Goal: Obtain resource: Obtain resource

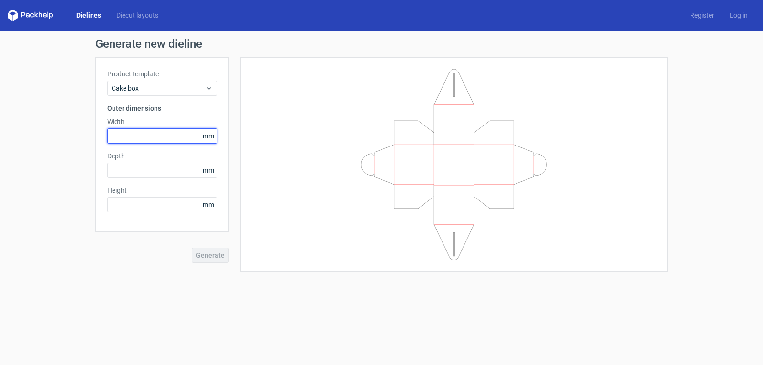
click at [146, 132] on input "text" at bounding box center [162, 135] width 110 height 15
type input "90"
type input "45"
click at [214, 257] on span "Generate" at bounding box center [210, 255] width 29 height 7
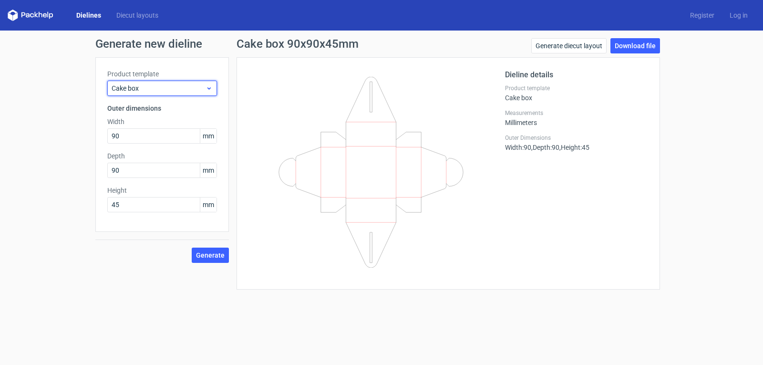
click at [209, 88] on use at bounding box center [208, 88] width 3 height 2
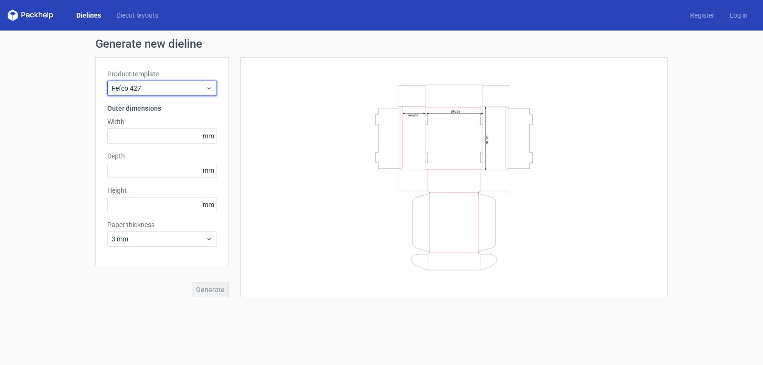
click at [210, 86] on icon at bounding box center [208, 88] width 7 height 8
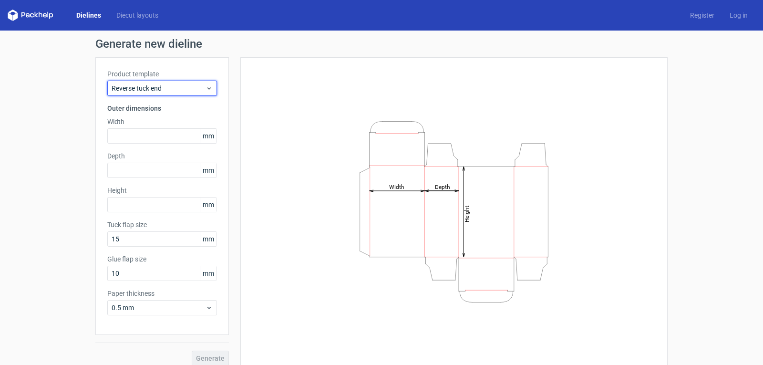
click at [210, 86] on div "Reverse tuck end" at bounding box center [162, 88] width 110 height 15
click at [210, 86] on div "Tuck top snap lock bottom" at bounding box center [162, 88] width 110 height 15
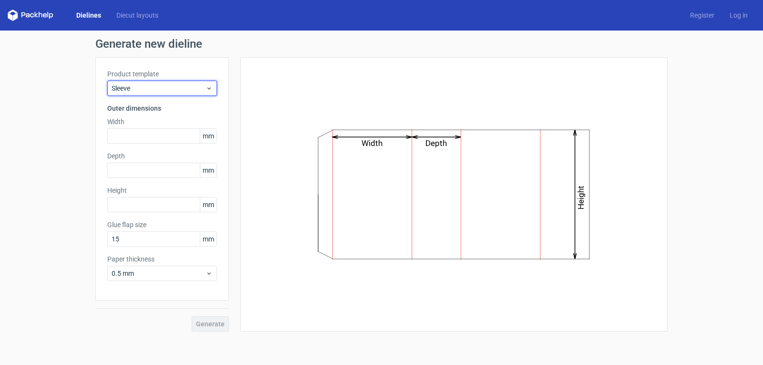
click at [210, 86] on icon at bounding box center [208, 88] width 7 height 8
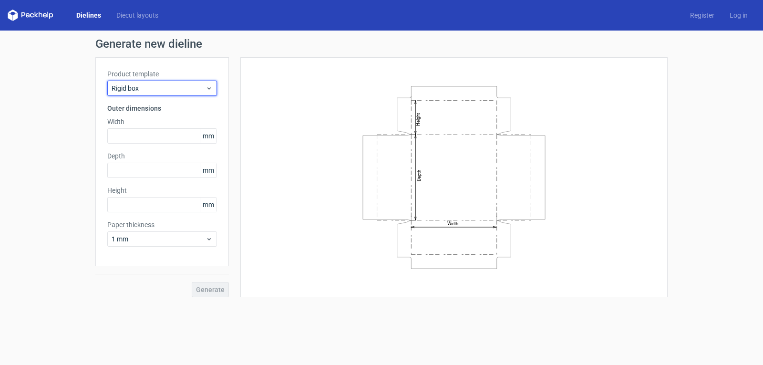
click at [210, 86] on icon at bounding box center [208, 88] width 7 height 8
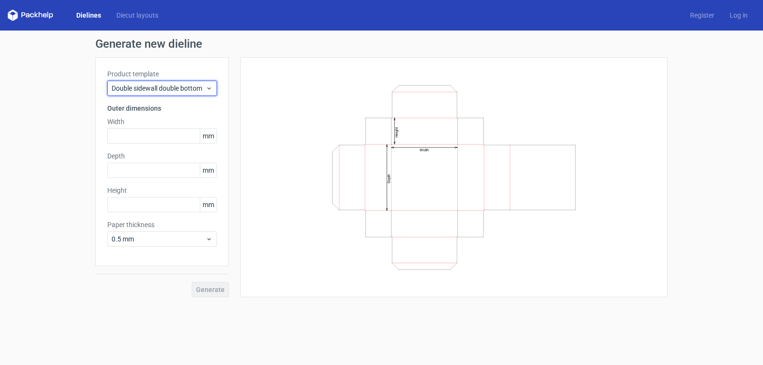
click at [210, 86] on icon at bounding box center [208, 88] width 7 height 8
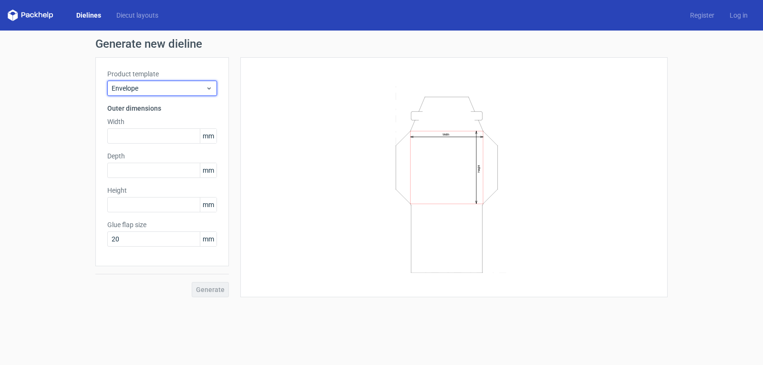
click at [210, 86] on icon at bounding box center [208, 88] width 7 height 8
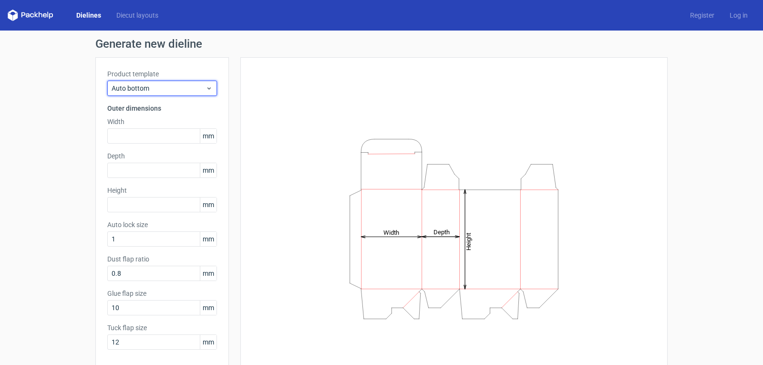
click at [210, 86] on div "Auto bottom" at bounding box center [162, 88] width 110 height 15
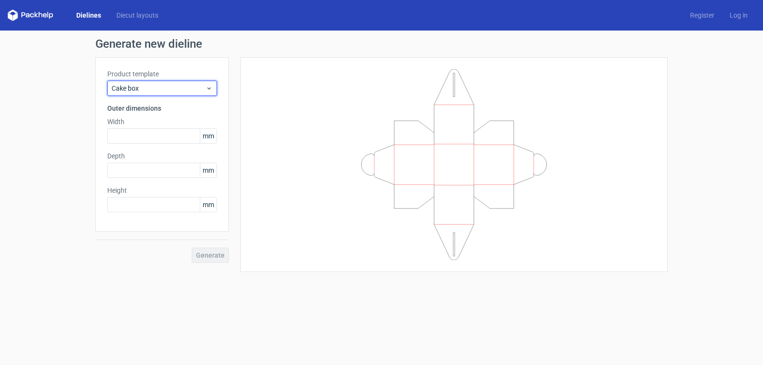
click at [210, 86] on icon at bounding box center [208, 88] width 7 height 8
click at [210, 91] on icon at bounding box center [208, 88] width 7 height 8
type input "25"
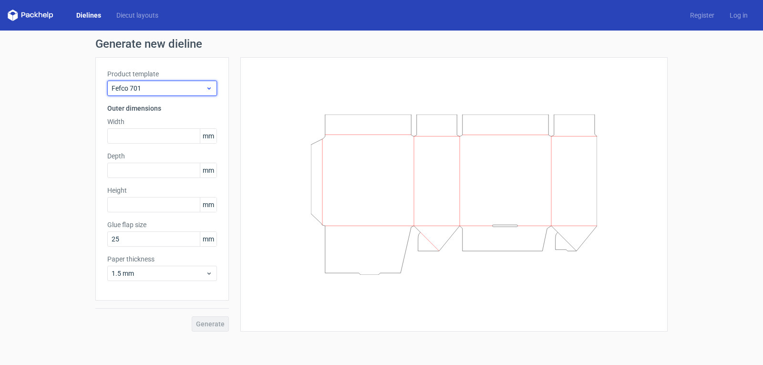
click at [214, 92] on div "Fefco 701" at bounding box center [162, 88] width 110 height 15
click at [214, 92] on div "Fefco 703" at bounding box center [162, 88] width 110 height 15
click at [214, 92] on div "Fefco 711" at bounding box center [162, 88] width 110 height 15
click at [216, 92] on div "Fefco 712" at bounding box center [162, 88] width 110 height 15
click at [216, 92] on div "Fefco 713" at bounding box center [162, 88] width 110 height 15
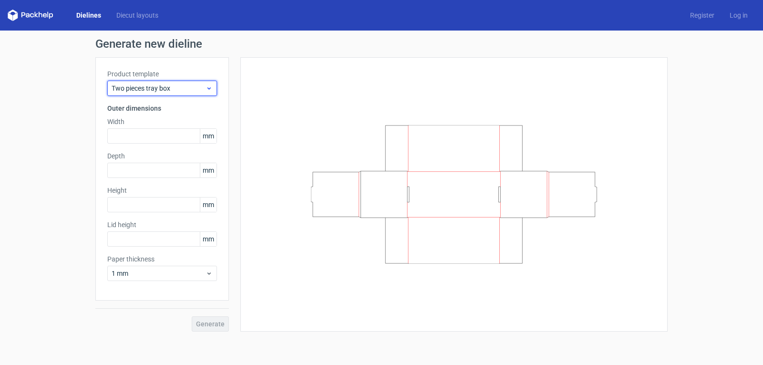
click at [216, 92] on div "Two pieces tray box" at bounding box center [162, 88] width 110 height 15
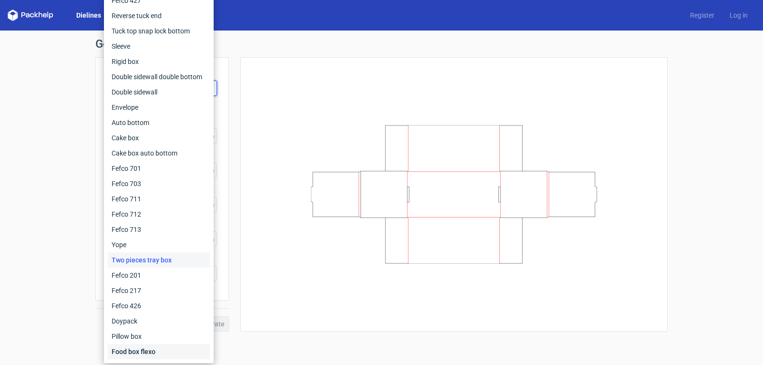
click at [145, 350] on div "Food box flexo" at bounding box center [159, 351] width 102 height 15
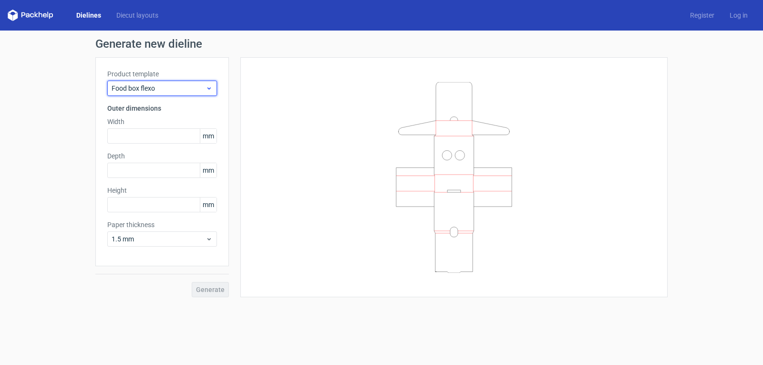
click at [208, 84] on div "Food box flexo" at bounding box center [162, 88] width 110 height 15
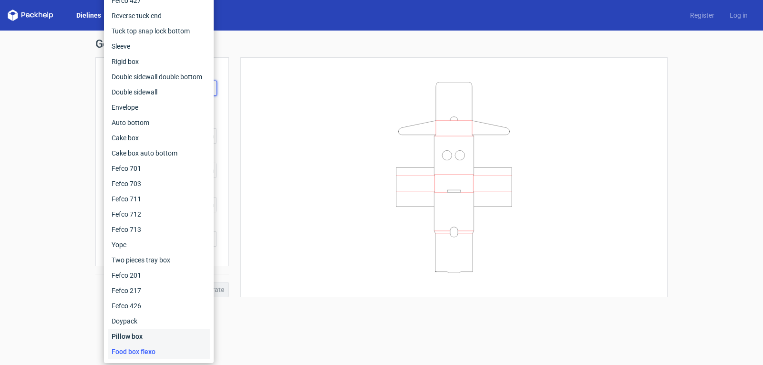
click at [133, 335] on div "Pillow box" at bounding box center [159, 336] width 102 height 15
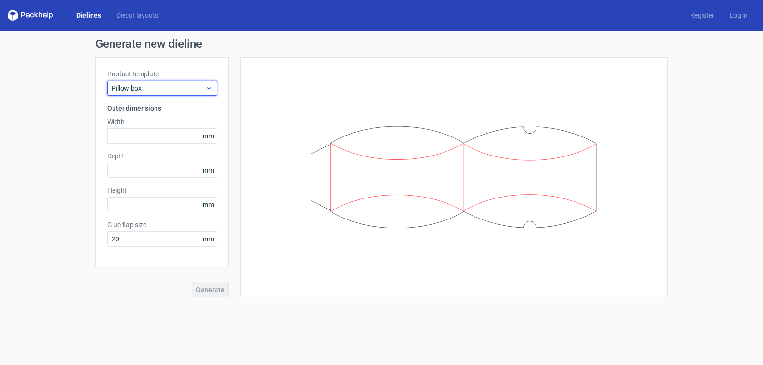
click at [210, 90] on icon at bounding box center [208, 88] width 7 height 8
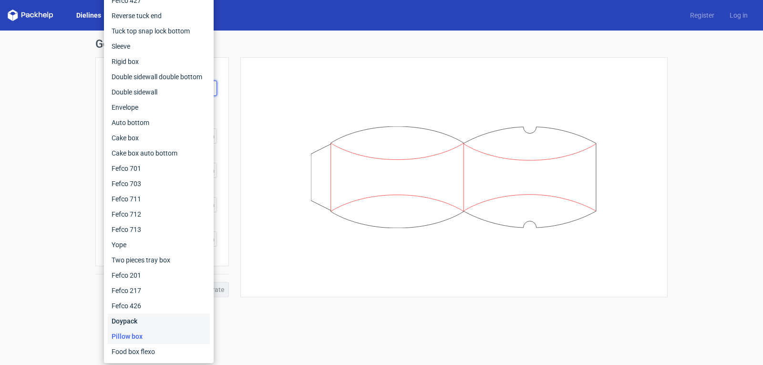
click at [133, 320] on div "Doypack" at bounding box center [159, 320] width 102 height 15
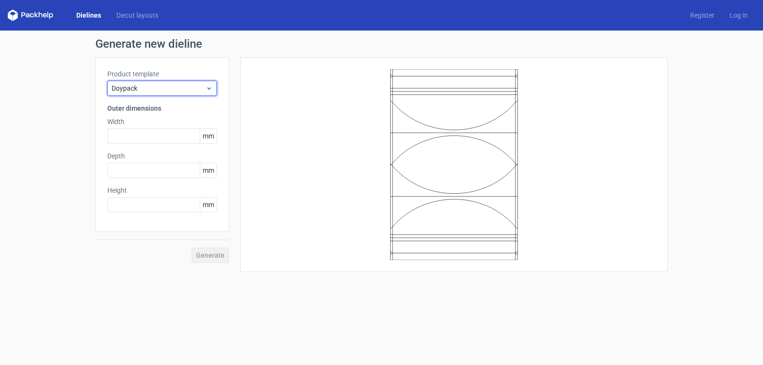
click at [211, 88] on icon at bounding box center [208, 88] width 7 height 8
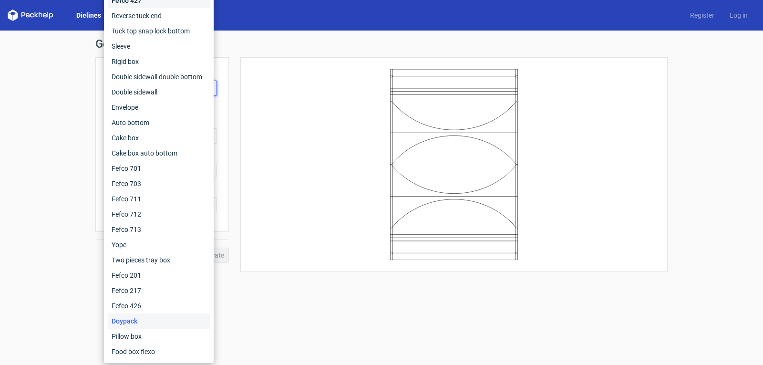
click at [141, 4] on div "Fefco 427" at bounding box center [159, 0] width 102 height 15
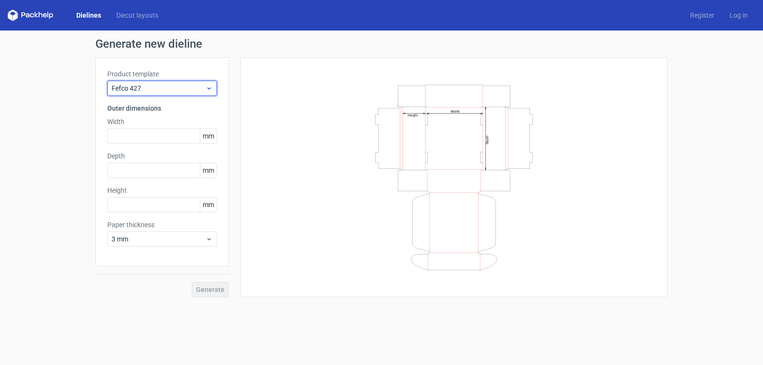
click at [209, 85] on icon at bounding box center [208, 88] width 7 height 8
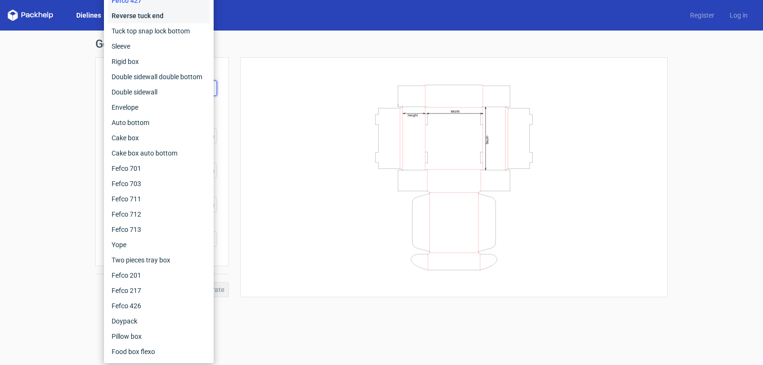
click at [151, 17] on div "Reverse tuck end" at bounding box center [159, 15] width 102 height 15
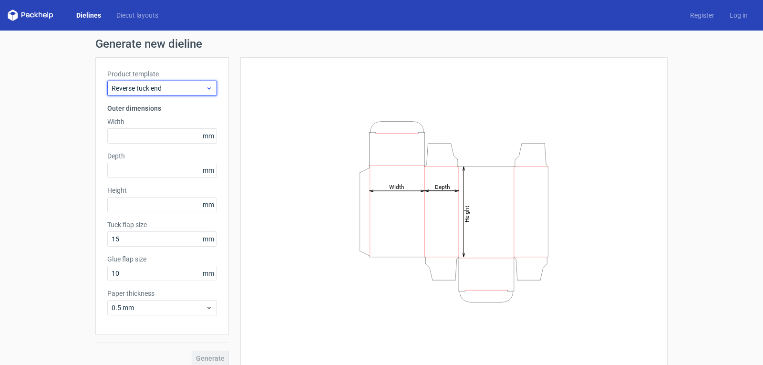
click at [209, 87] on div "Reverse tuck end" at bounding box center [162, 88] width 110 height 15
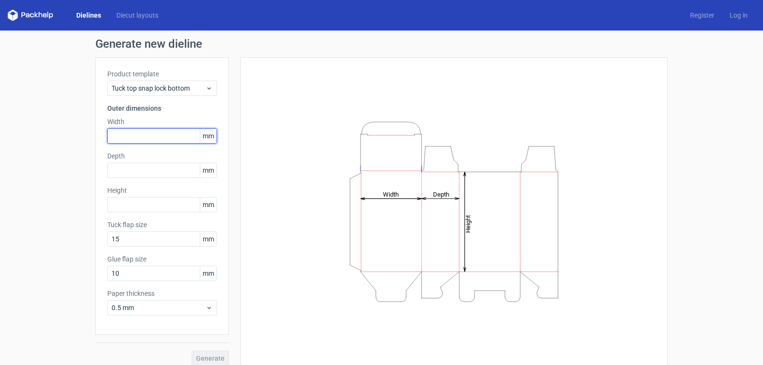
click at [183, 136] on input "text" at bounding box center [162, 135] width 110 height 15
type input "90"
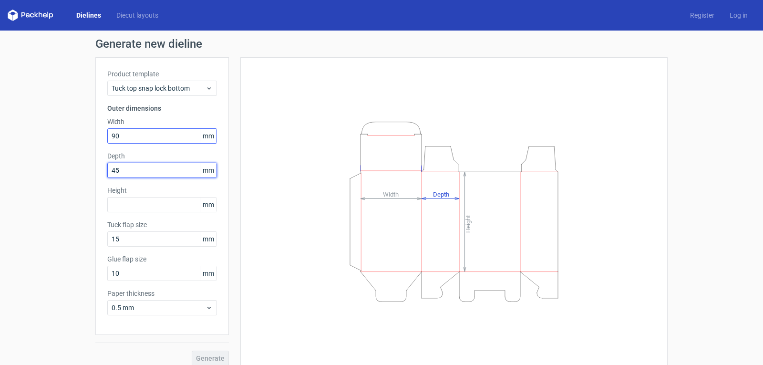
type input "45"
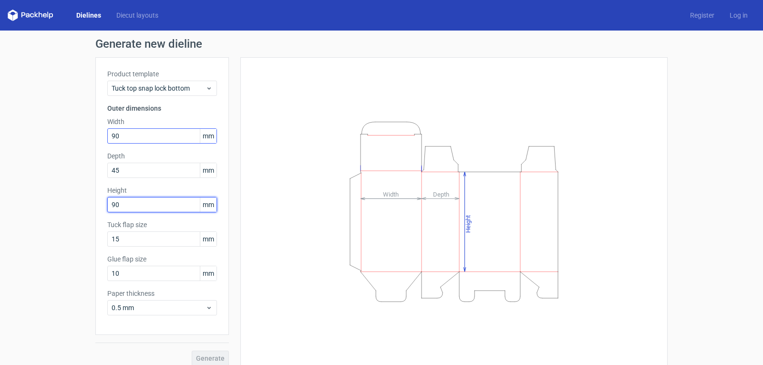
type input "90"
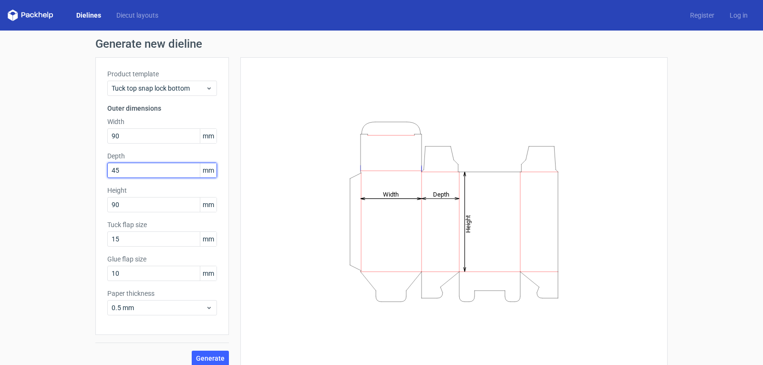
click at [139, 172] on input "45" at bounding box center [162, 170] width 110 height 15
type input "47"
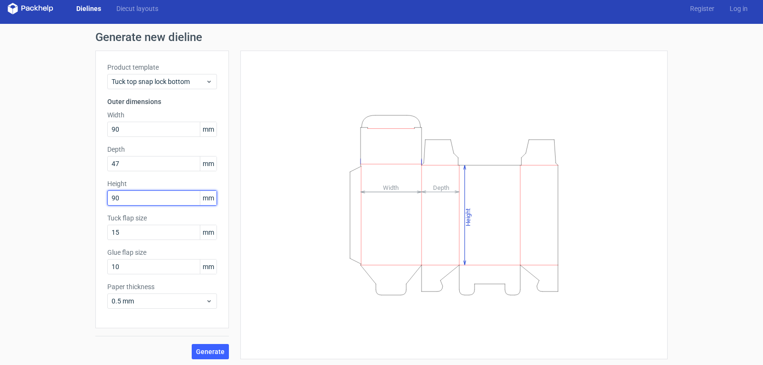
scroll to position [9, 0]
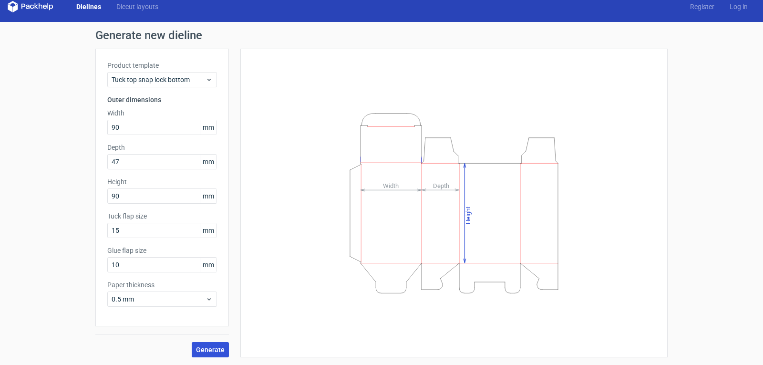
click at [213, 349] on span "Generate" at bounding box center [210, 349] width 29 height 7
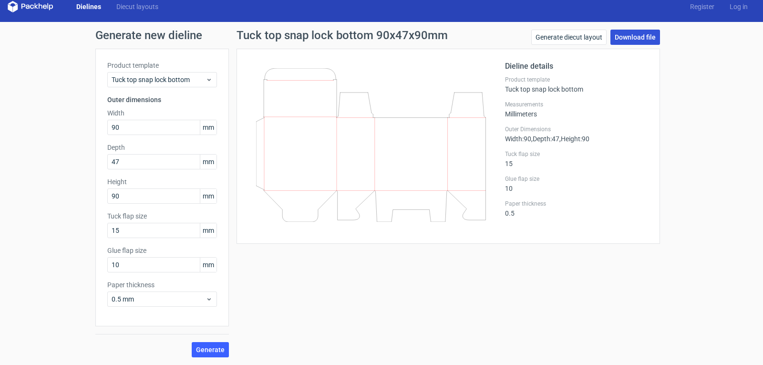
click at [624, 40] on link "Download file" at bounding box center [635, 37] width 50 height 15
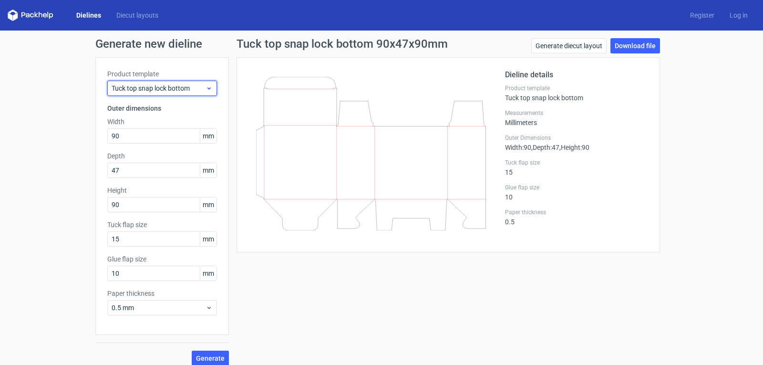
click at [173, 84] on span "Tuck top snap lock bottom" at bounding box center [159, 88] width 94 height 10
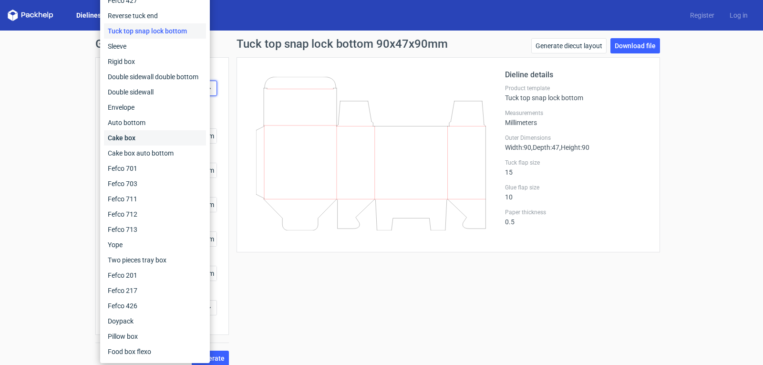
click at [134, 137] on div "Cake box" at bounding box center [155, 137] width 102 height 15
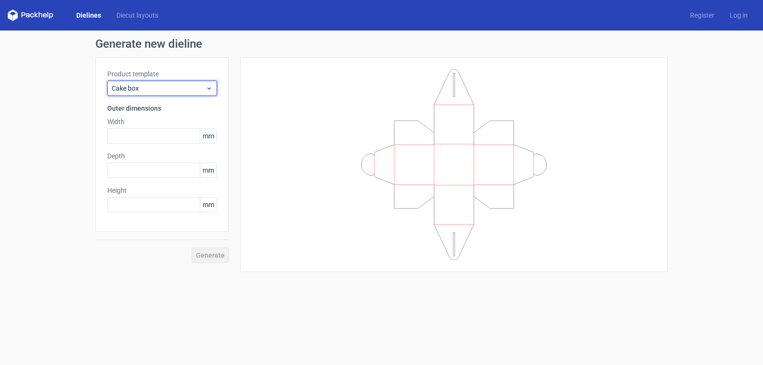
click at [176, 83] on span "Cake box" at bounding box center [159, 88] width 94 height 10
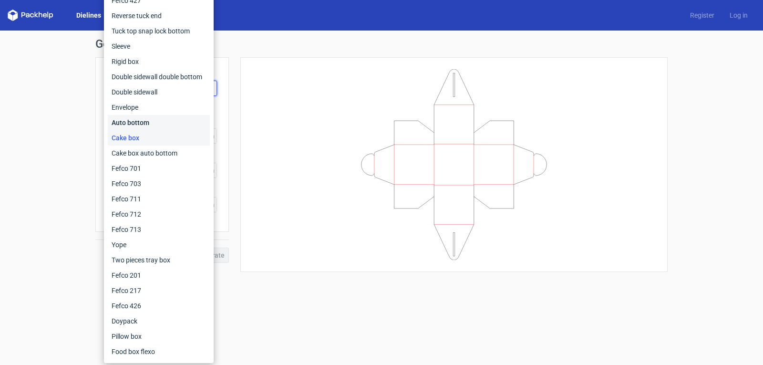
click at [156, 118] on div "Auto bottom" at bounding box center [159, 122] width 102 height 15
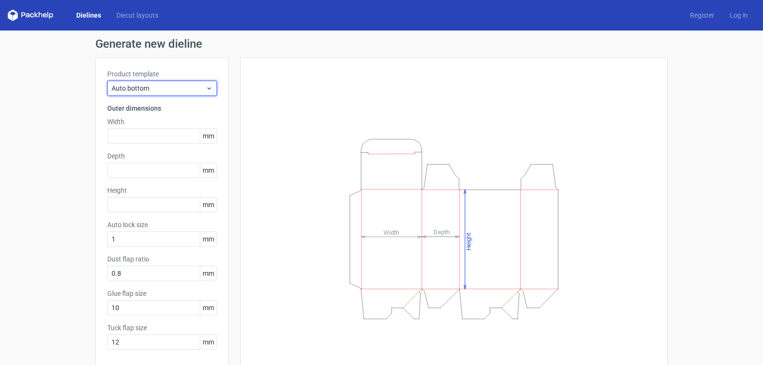
click at [165, 92] on span "Auto bottom" at bounding box center [159, 88] width 94 height 10
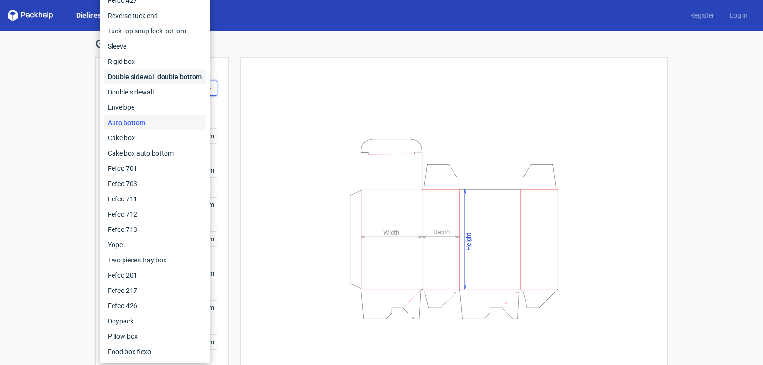
click at [159, 78] on div "Double sidewall double bottom" at bounding box center [155, 76] width 102 height 15
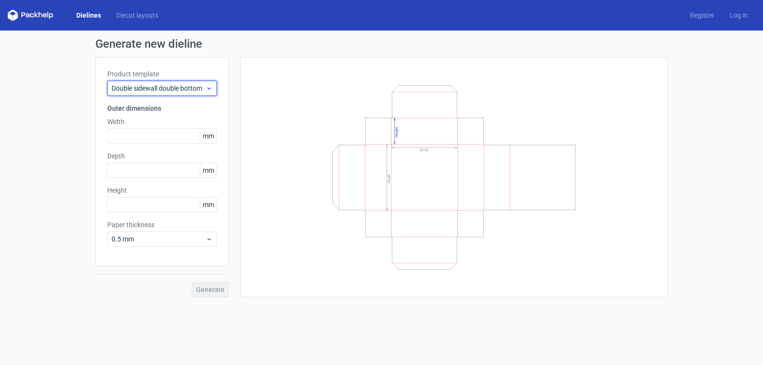
click at [152, 89] on span "Double sidewall double bottom" at bounding box center [159, 88] width 94 height 10
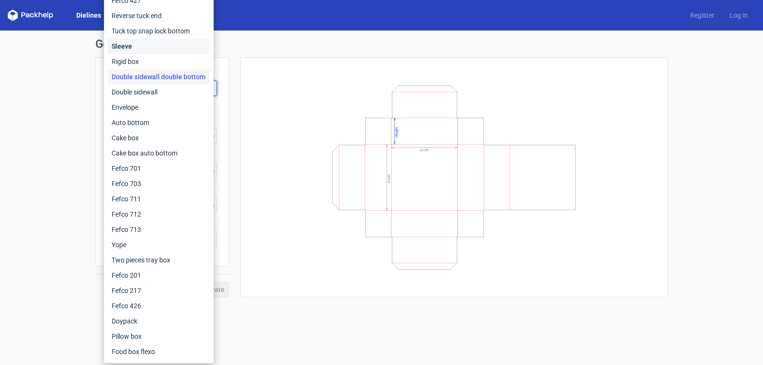
click at [139, 50] on div "Sleeve" at bounding box center [159, 46] width 102 height 15
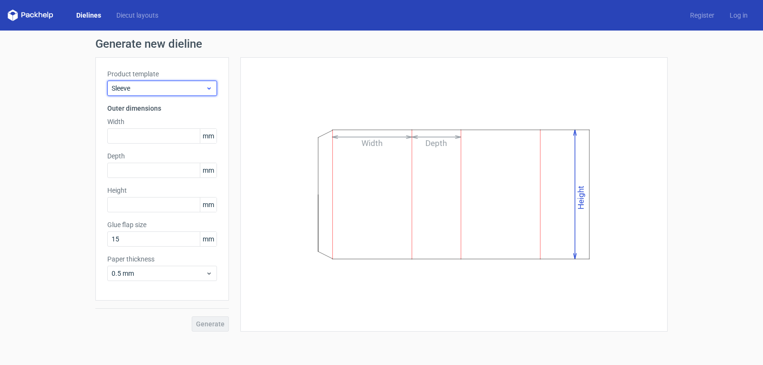
click at [140, 90] on span "Sleeve" at bounding box center [159, 88] width 94 height 10
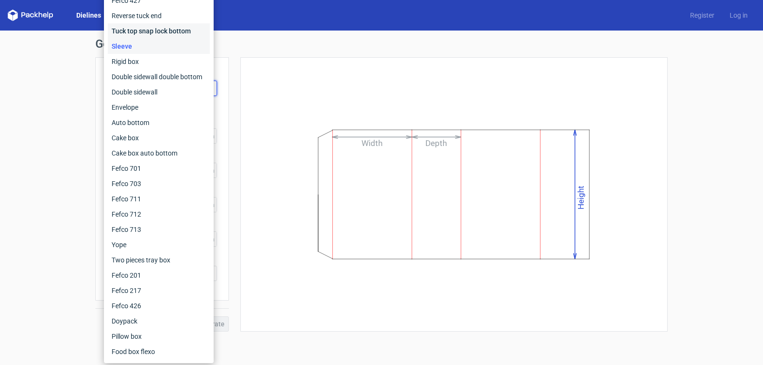
click at [140, 29] on div "Tuck top snap lock bottom" at bounding box center [159, 30] width 102 height 15
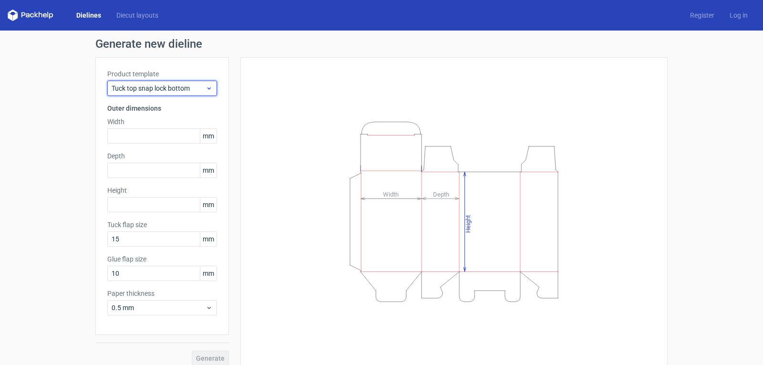
click at [160, 88] on span "Tuck top snap lock bottom" at bounding box center [159, 88] width 94 height 10
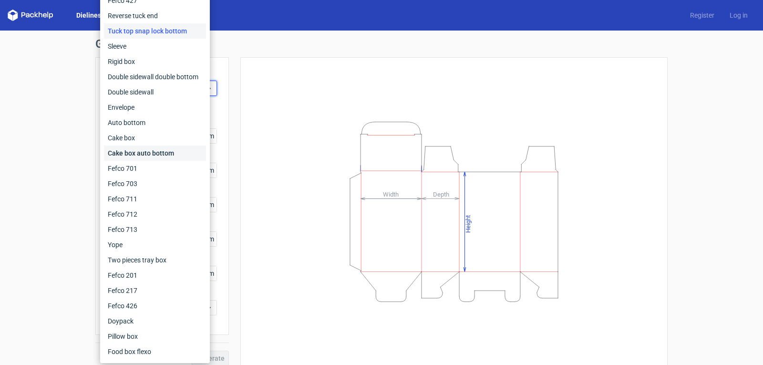
click at [165, 152] on div "Cake box auto bottom" at bounding box center [155, 152] width 102 height 15
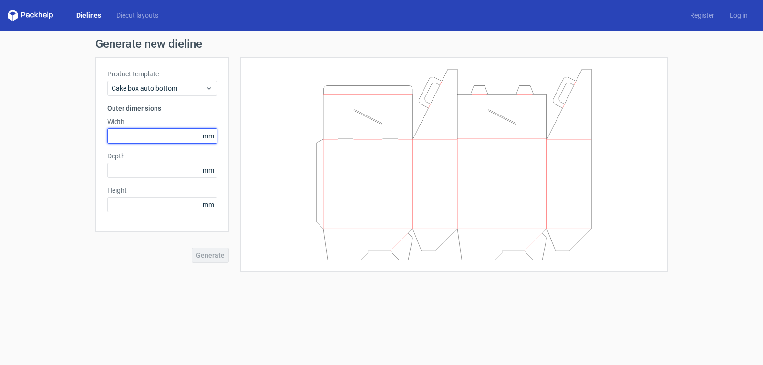
click at [186, 134] on input "text" at bounding box center [162, 135] width 110 height 15
type input "90"
type input "47"
click at [216, 254] on span "Generate" at bounding box center [210, 255] width 29 height 7
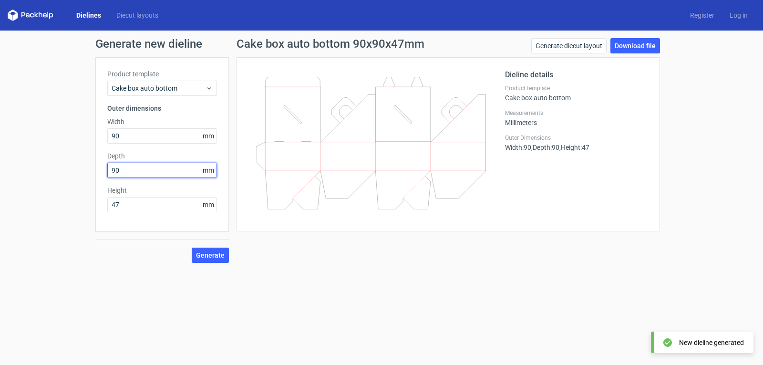
drag, startPoint x: 140, startPoint y: 170, endPoint x: 3, endPoint y: 172, distance: 136.4
click at [47, 171] on div "Generate new dieline Product template Cake box auto bottom Outer dimensions Wid…" at bounding box center [381, 151] width 763 height 240
type input "47"
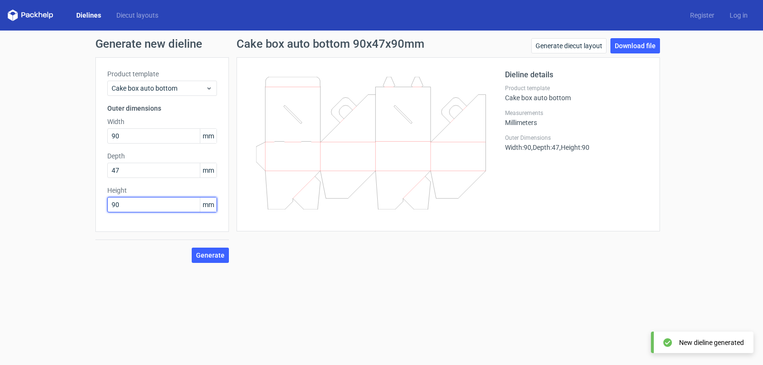
type input "90"
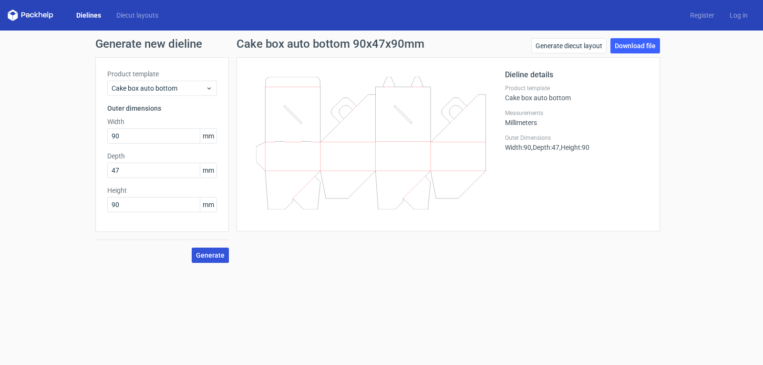
click at [209, 258] on span "Generate" at bounding box center [210, 255] width 29 height 7
click at [188, 87] on span "Cake box auto bottom" at bounding box center [159, 88] width 94 height 10
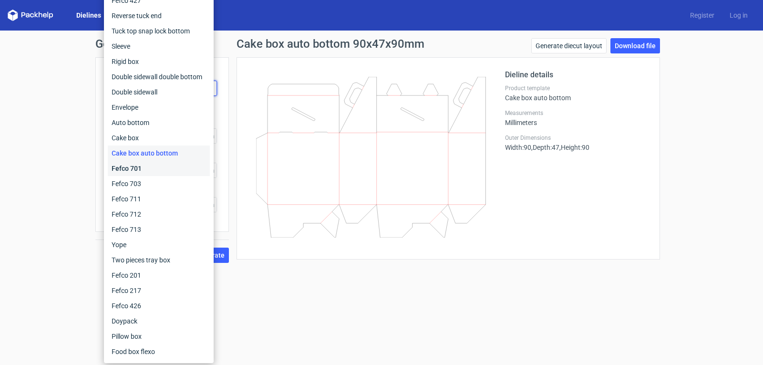
click at [139, 168] on div "Fefco 701" at bounding box center [159, 168] width 102 height 15
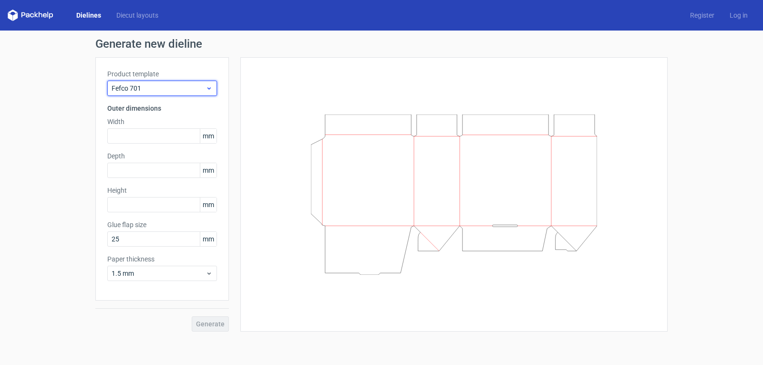
click at [176, 91] on span "Fefco 701" at bounding box center [159, 88] width 94 height 10
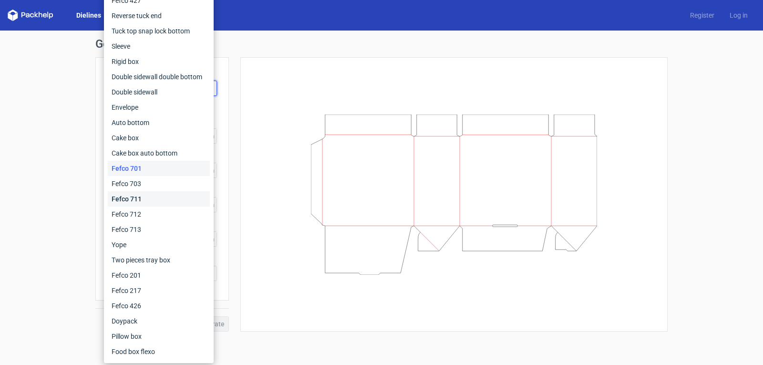
click at [138, 196] on div "Fefco 711" at bounding box center [159, 198] width 102 height 15
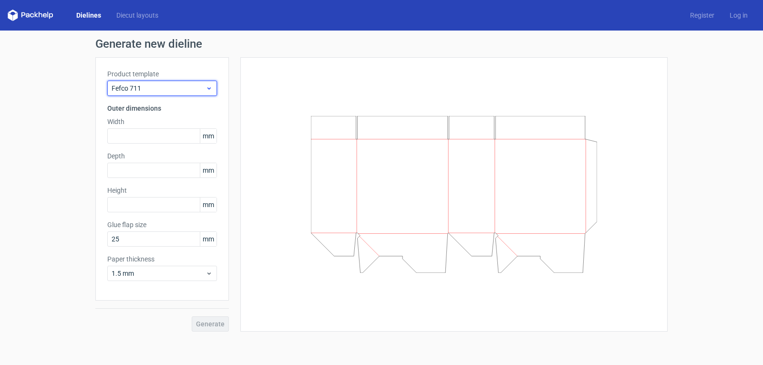
click at [168, 88] on span "Fefco 711" at bounding box center [159, 88] width 94 height 10
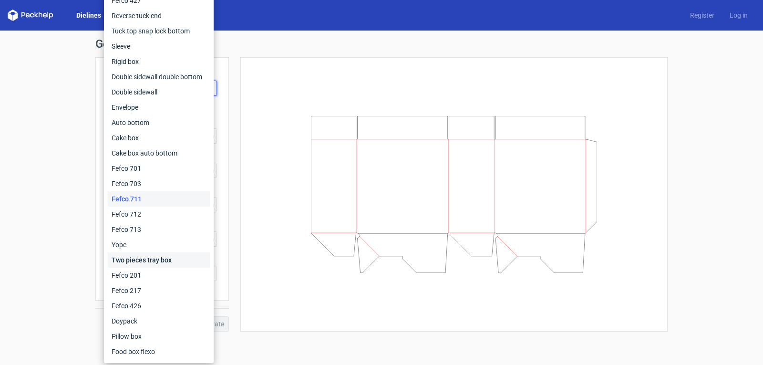
click at [142, 262] on div "Two pieces tray box" at bounding box center [159, 259] width 102 height 15
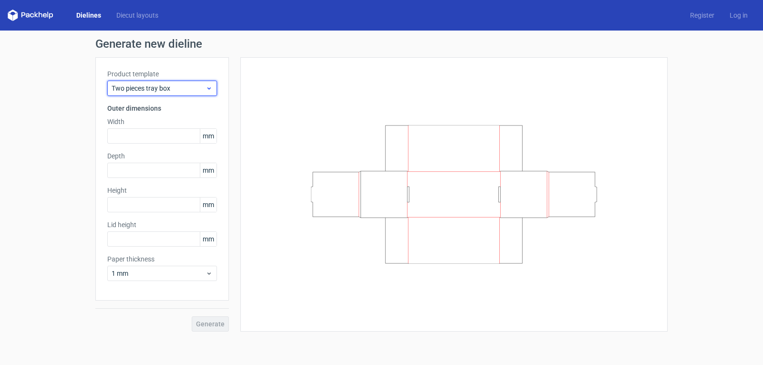
click at [162, 81] on div "Two pieces tray box" at bounding box center [162, 88] width 110 height 15
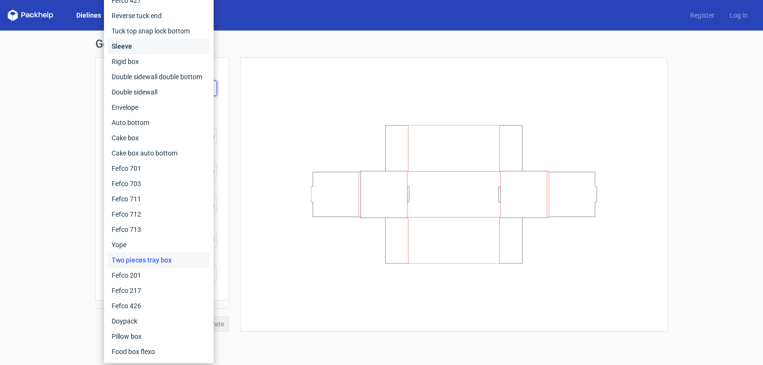
click at [130, 48] on div "Sleeve" at bounding box center [159, 46] width 102 height 15
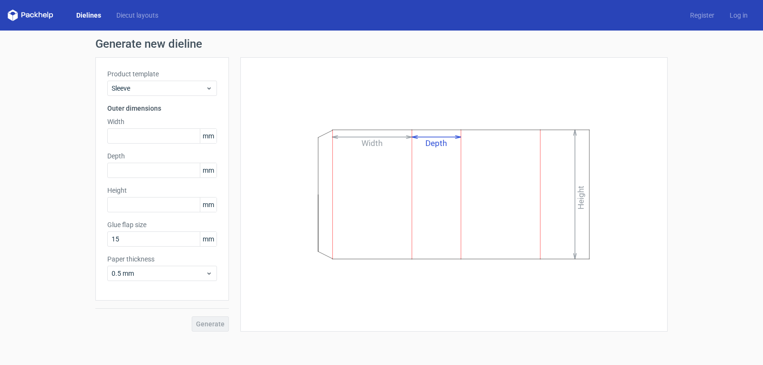
click at [37, 15] on icon at bounding box center [31, 15] width 46 height 11
click at [128, 15] on link "Diecut layouts" at bounding box center [137, 15] width 57 height 10
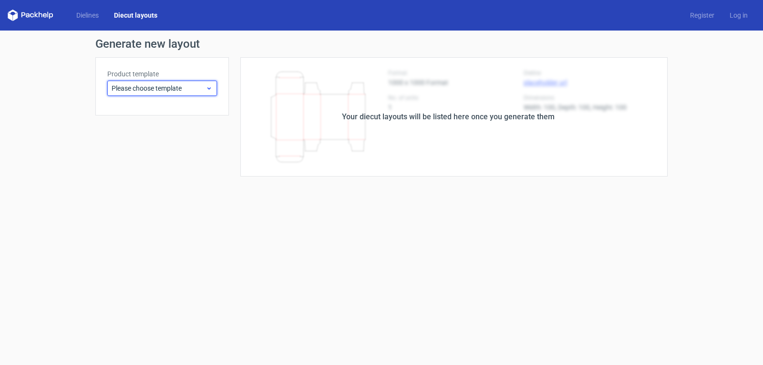
click at [191, 88] on span "Please choose template" at bounding box center [159, 88] width 94 height 10
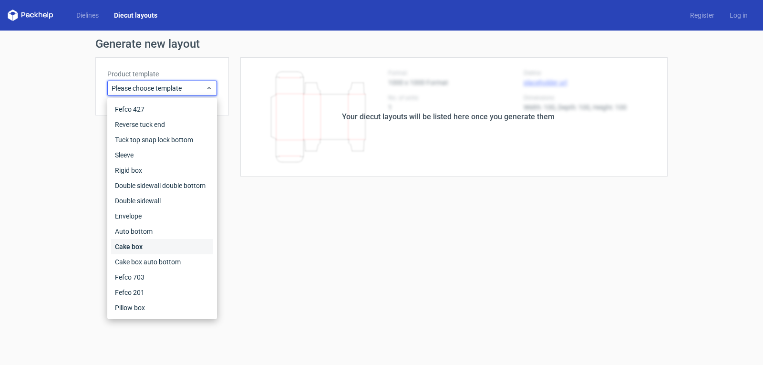
click at [134, 249] on div "Cake box" at bounding box center [162, 246] width 102 height 15
